Goal: Use online tool/utility: Use online tool/utility

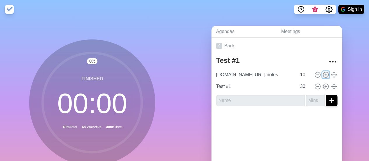
click at [323, 72] on circle at bounding box center [325, 74] width 5 height 5
type input "[DOMAIN_NAME][URL] notes"
type input "10"
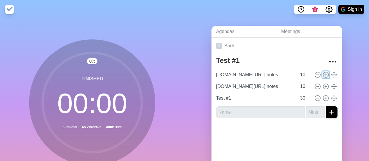
click at [323, 72] on circle at bounding box center [325, 74] width 5 height 5
type input "[DOMAIN_NAME][URL] notes"
type input "10"
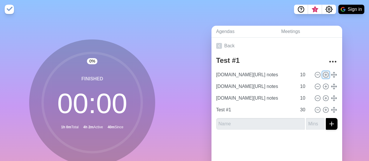
click at [323, 72] on circle at bounding box center [325, 74] width 5 height 5
type input "[DOMAIN_NAME][URL] notes"
type input "10"
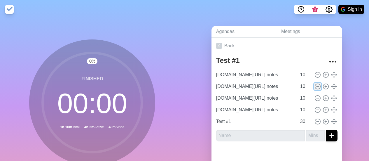
click at [314, 86] on icon at bounding box center [317, 86] width 6 height 6
type input "Test #1"
type input "30"
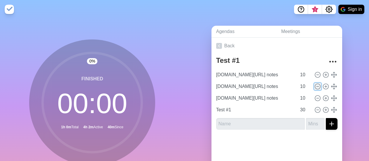
click at [314, 86] on icon at bounding box center [317, 86] width 6 height 6
type input "Test #1"
type input "30"
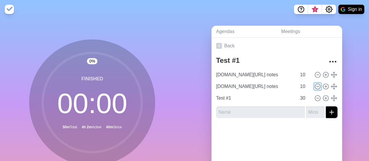
click at [314, 86] on icon at bounding box center [317, 86] width 6 height 6
type input "Test #1"
type input "30"
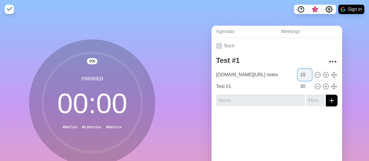
click at [299, 74] on input "10" at bounding box center [305, 75] width 14 height 12
click at [302, 72] on input "11" at bounding box center [305, 75] width 14 height 12
click at [302, 72] on input "12" at bounding box center [305, 75] width 14 height 12
click at [303, 73] on input "13" at bounding box center [305, 75] width 14 height 12
click at [303, 73] on input "14" at bounding box center [305, 75] width 14 height 12
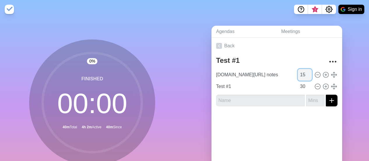
click at [303, 73] on input "15" at bounding box center [305, 75] width 14 height 12
click at [303, 73] on input "16" at bounding box center [305, 75] width 14 height 12
click at [303, 73] on input "17" at bounding box center [305, 75] width 14 height 12
click at [303, 73] on input "18" at bounding box center [305, 75] width 14 height 12
click at [303, 73] on input "19" at bounding box center [305, 75] width 14 height 12
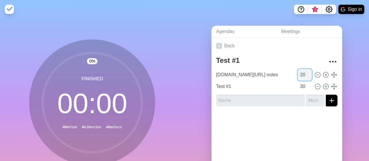
type input "20"
click at [303, 73] on input "20" at bounding box center [305, 75] width 14 height 12
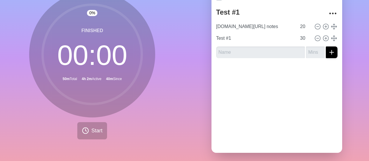
scroll to position [56, 0]
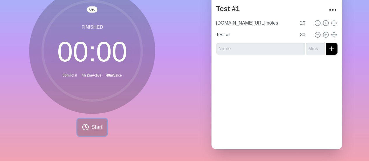
click at [96, 125] on span "Start" at bounding box center [96, 127] width 11 height 8
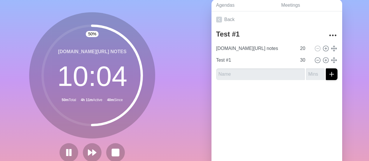
scroll to position [29, 0]
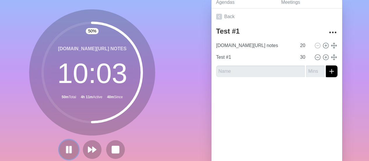
click at [63, 141] on button at bounding box center [69, 149] width 20 height 20
click at [68, 143] on button at bounding box center [69, 149] width 20 height 20
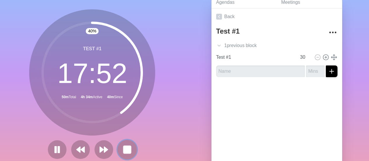
click at [119, 150] on button at bounding box center [127, 149] width 20 height 20
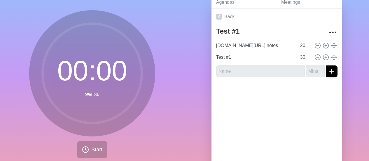
scroll to position [30, 0]
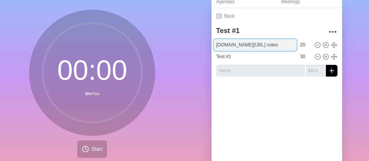
click at [268, 43] on input "[DOMAIN_NAME][URL] notes" at bounding box center [255, 45] width 83 height 12
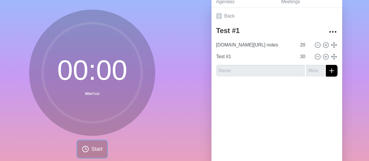
click at [82, 152] on button "Start" at bounding box center [92, 148] width 30 height 17
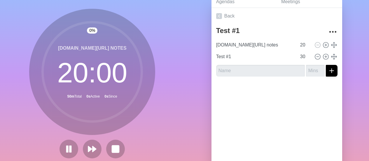
scroll to position [29, 0]
click at [82, 149] on button at bounding box center [92, 149] width 20 height 20
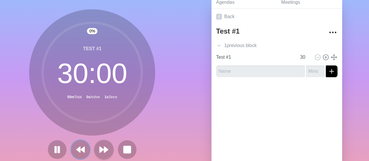
click at [81, 149] on polygon at bounding box center [82, 150] width 3 height 6
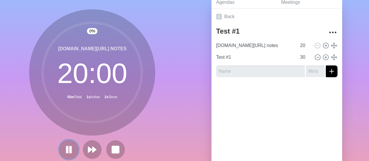
click at [61, 149] on button at bounding box center [69, 149] width 20 height 20
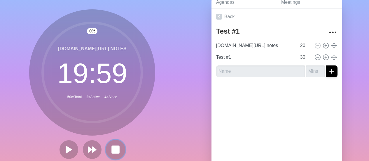
click at [113, 148] on rect at bounding box center [115, 148] width 7 height 7
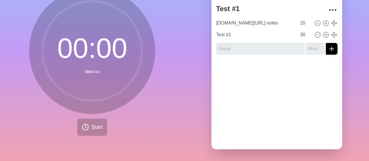
scroll to position [56, 0]
click at [87, 118] on button "Start" at bounding box center [92, 126] width 30 height 17
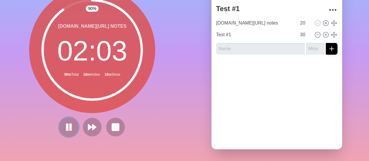
click at [64, 122] on icon at bounding box center [69, 127] width 10 height 10
click at [72, 120] on button at bounding box center [69, 127] width 20 height 20
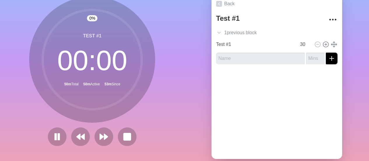
scroll to position [43, 0]
